Goal: Information Seeking & Learning: Learn about a topic

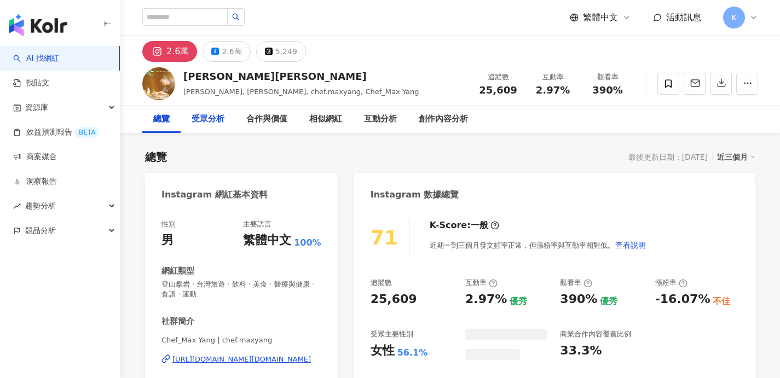
click at [194, 118] on div "受眾分析" at bounding box center [208, 119] width 33 height 13
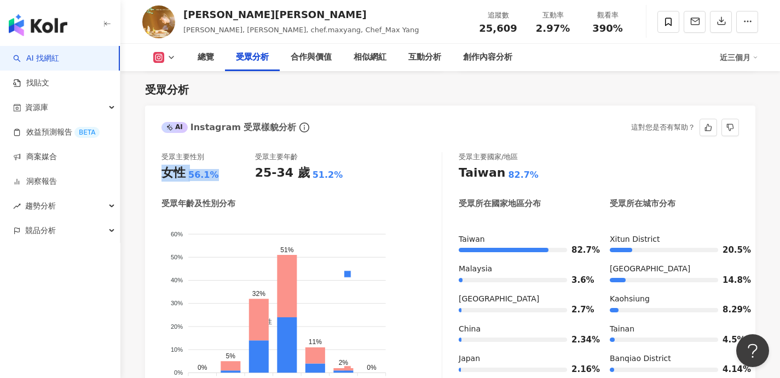
drag, startPoint x: 210, startPoint y: 174, endPoint x: 151, endPoint y: 173, distance: 59.1
click at [151, 173] on div "受眾主要性別 女性 56.1% 受眾主要年齡 25-34 歲 51.2% 受眾年齡及性別分布 男性 女性 60% 60% 50% 50% 40% 40% 30…" at bounding box center [450, 278] width 611 height 275
copy div "女性 56.1%"
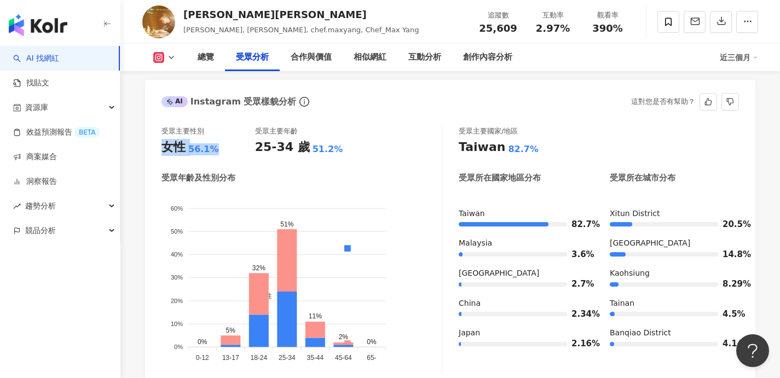
scroll to position [972, 0]
